Goal: Task Accomplishment & Management: Manage account settings

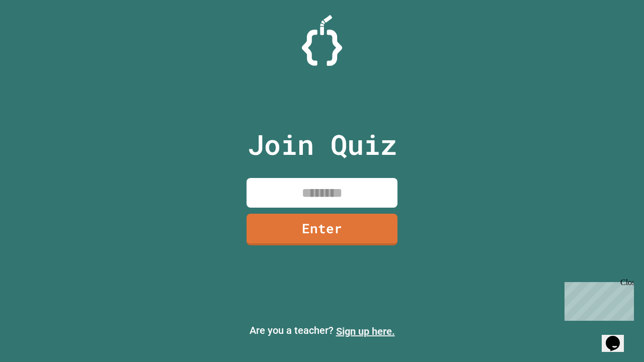
click at [365, 331] on link "Sign up here." at bounding box center [365, 331] width 59 height 12
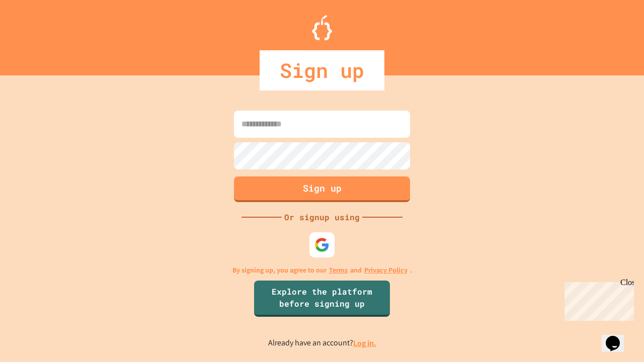
click at [365, 343] on link "Log in." at bounding box center [364, 343] width 23 height 11
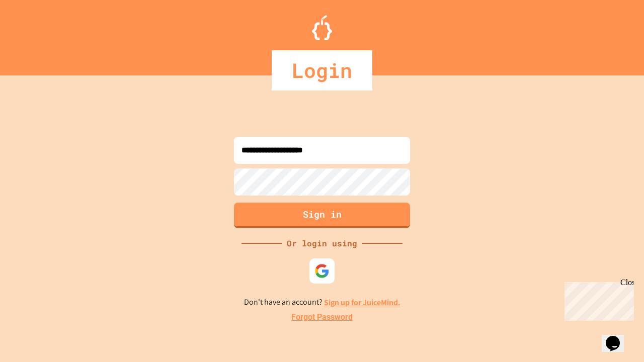
type input "**********"
